Goal: Task Accomplishment & Management: Complete application form

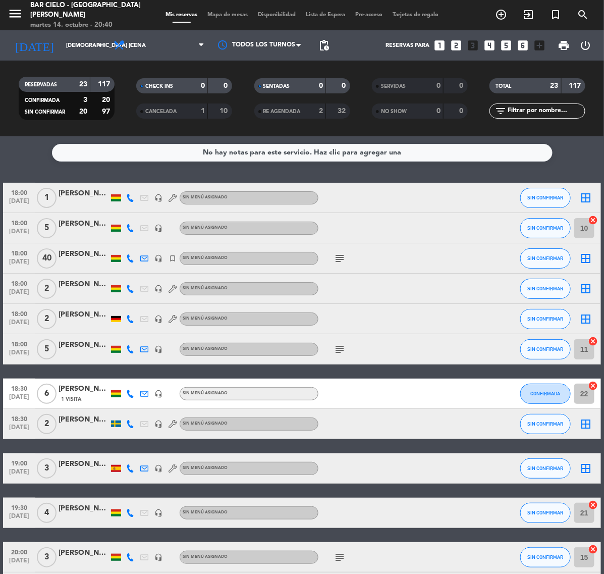
scroll to position [440, 0]
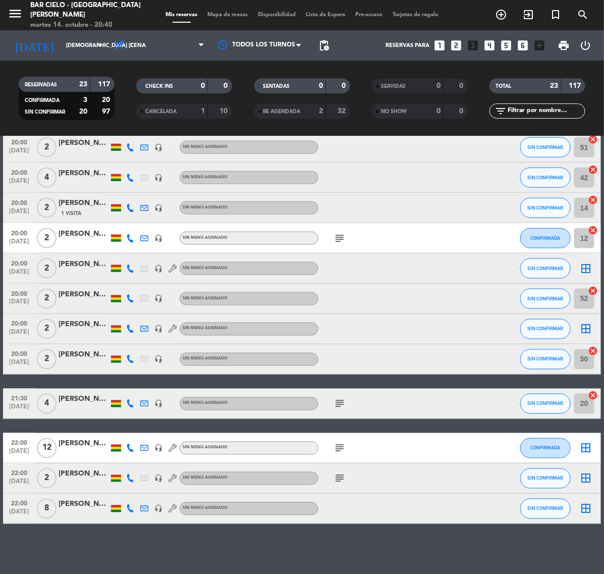
click at [517, 43] on icon "looks_6" at bounding box center [523, 45] width 13 height 13
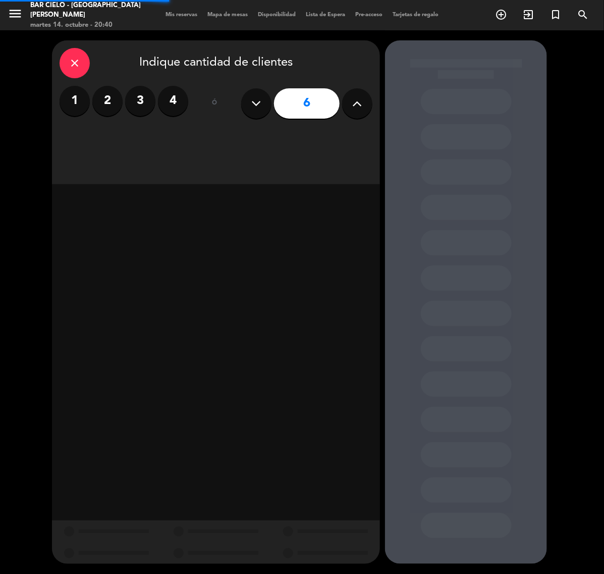
click at [357, 103] on icon at bounding box center [358, 103] width 10 height 15
type input "7"
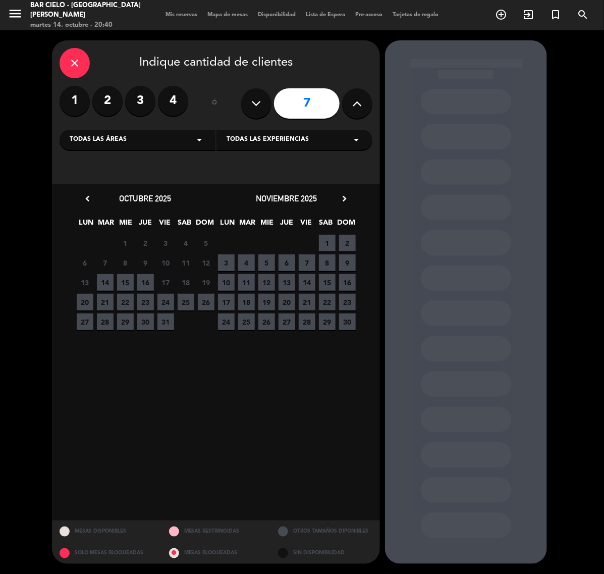
click at [140, 282] on span "16" at bounding box center [145, 282] width 17 height 17
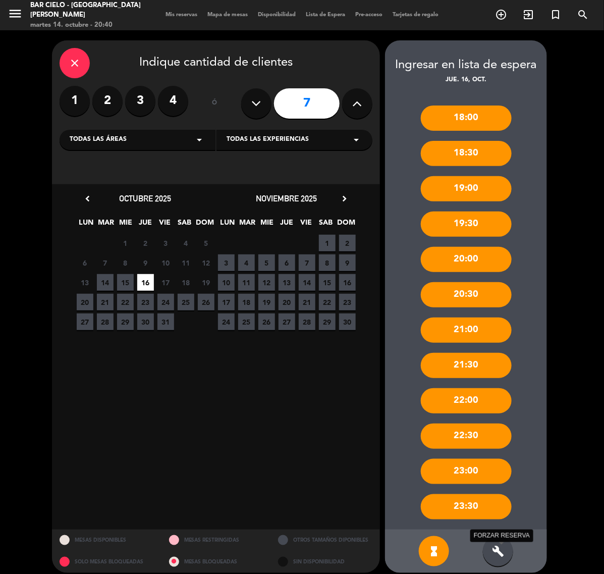
click at [502, 549] on icon "build" at bounding box center [498, 551] width 12 height 12
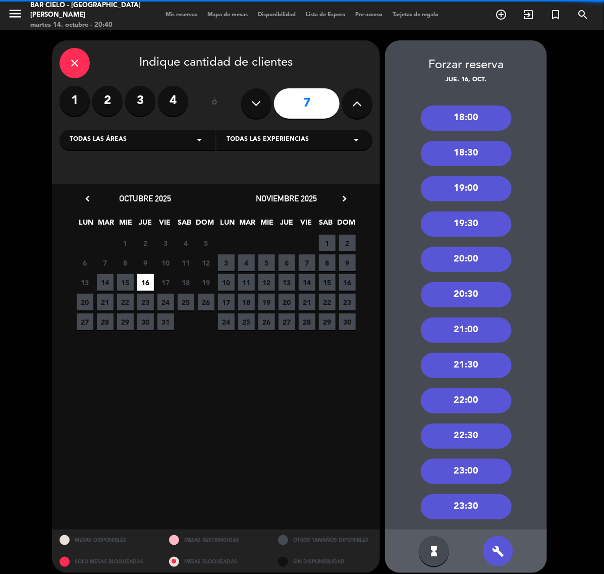
click at [498, 395] on div "22:00" at bounding box center [466, 400] width 91 height 25
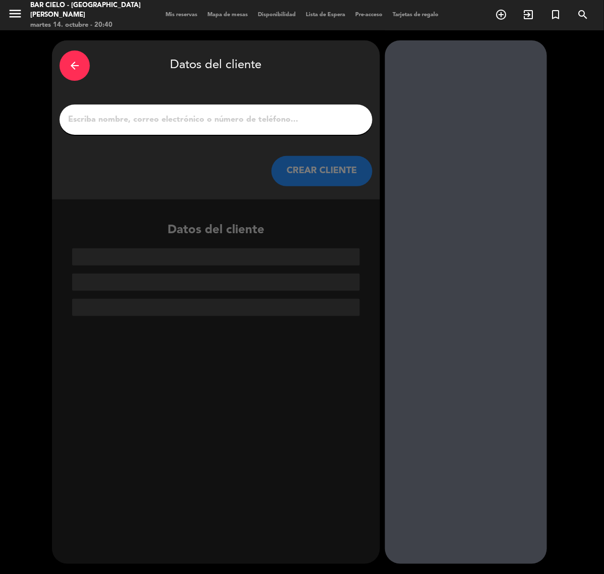
click at [313, 117] on input "1" at bounding box center [216, 120] width 298 height 14
paste input "[PERSON_NAME]"
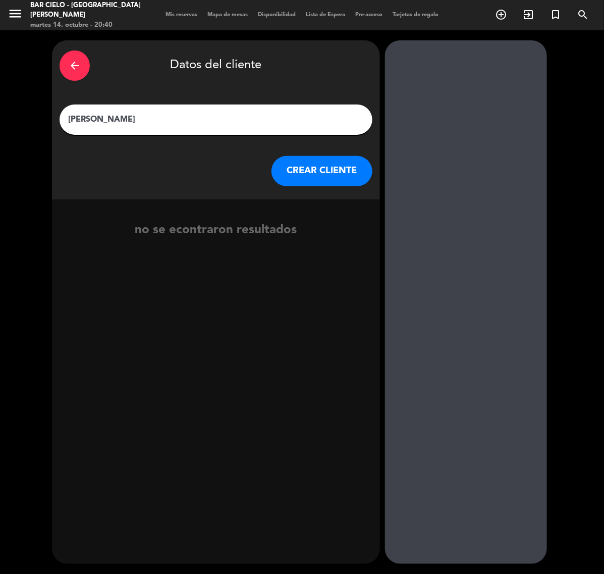
type input "[PERSON_NAME]"
click at [318, 164] on button "CREAR CLIENTE" at bounding box center [322, 171] width 101 height 30
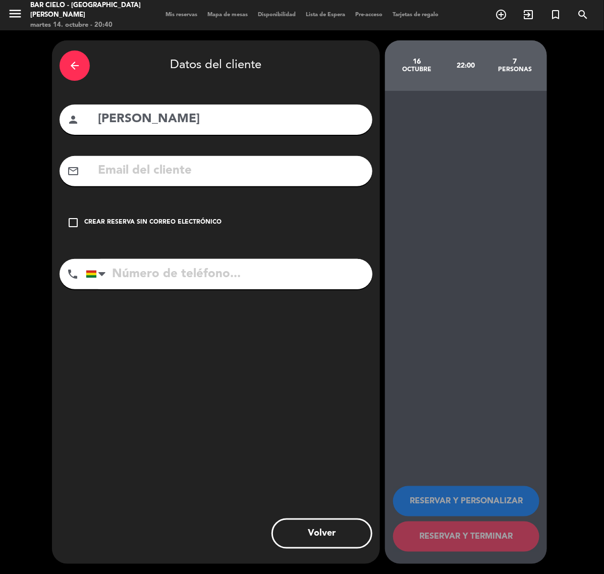
click at [318, 165] on input "text" at bounding box center [231, 170] width 268 height 21
paste input "[EMAIL_ADDRESS][DOMAIN_NAME]"
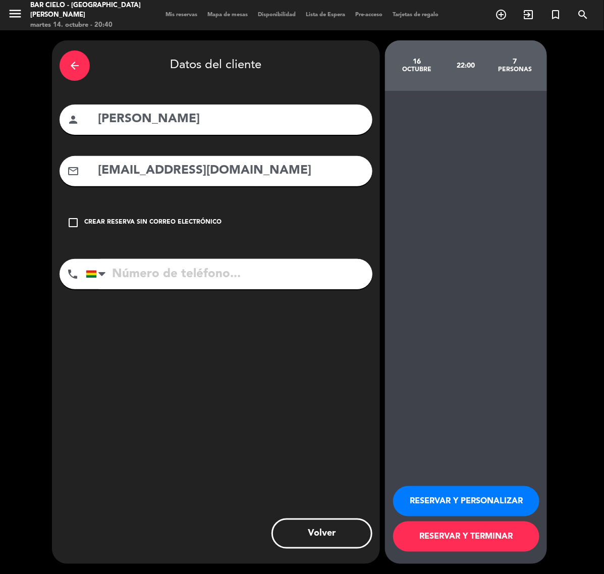
type input "[EMAIL_ADDRESS][DOMAIN_NAME]"
click at [316, 273] on input "tel" at bounding box center [229, 274] width 287 height 30
paste input "63327919"
type input "63327919"
click at [461, 497] on button "RESERVAR Y PERSONALIZAR" at bounding box center [466, 501] width 146 height 30
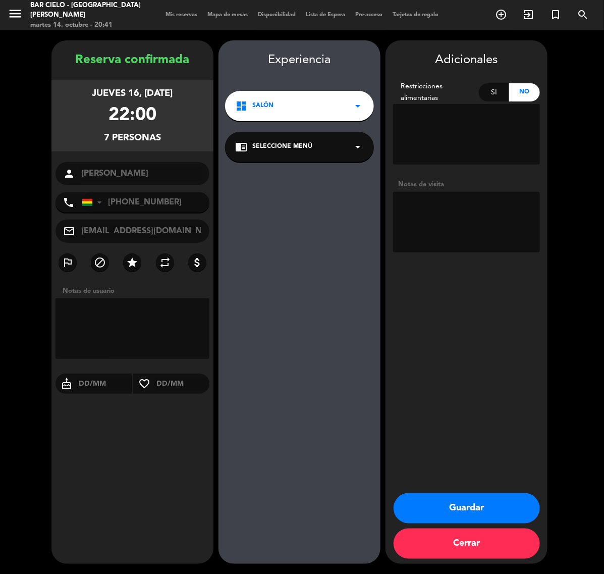
drag, startPoint x: 494, startPoint y: 506, endPoint x: 495, endPoint y: 501, distance: 5.1
click at [494, 506] on button "Guardar" at bounding box center [467, 508] width 146 height 30
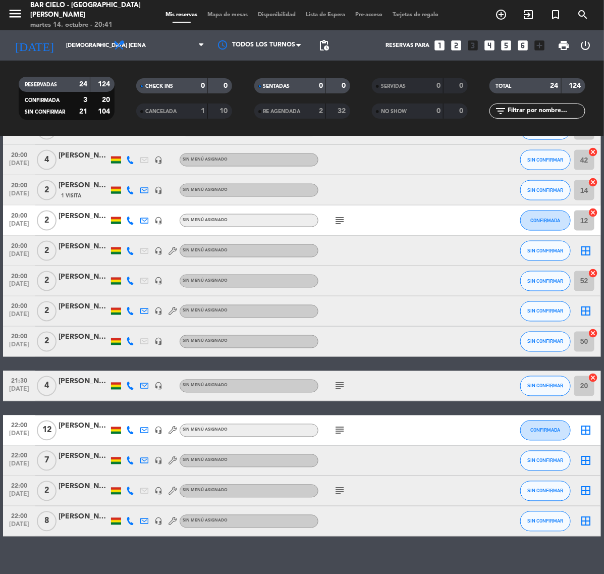
scroll to position [470, 0]
